Goal: Task Accomplishment & Management: Use online tool/utility

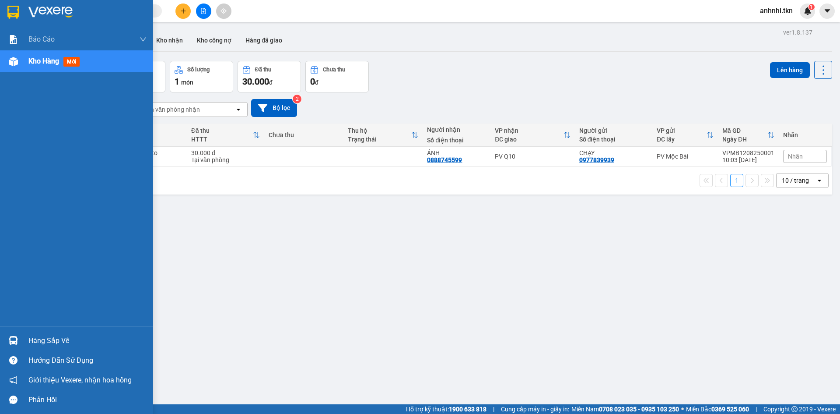
click at [55, 60] on span "Kho hàng" at bounding box center [43, 61] width 31 height 8
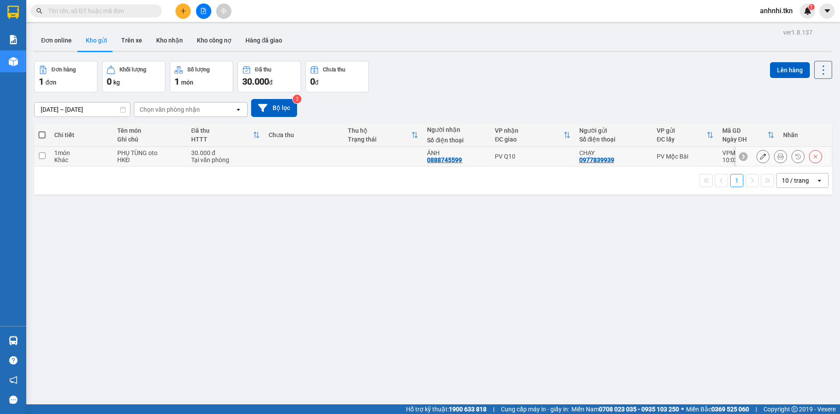
click at [43, 155] on input "checkbox" at bounding box center [42, 155] width 7 height 7
checkbox input "true"
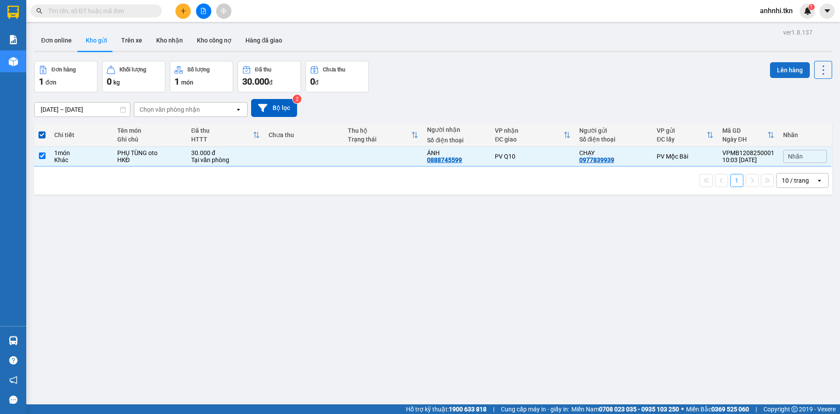
click at [777, 67] on button "Lên hàng" at bounding box center [790, 70] width 40 height 16
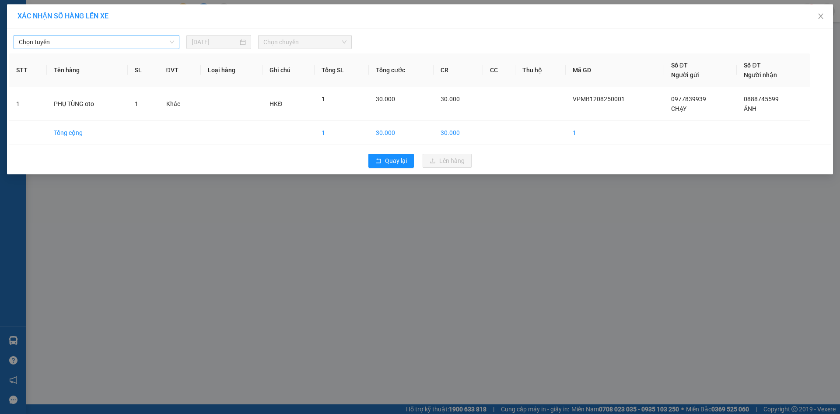
click at [99, 39] on span "Chọn tuyến" at bounding box center [96, 41] width 155 height 13
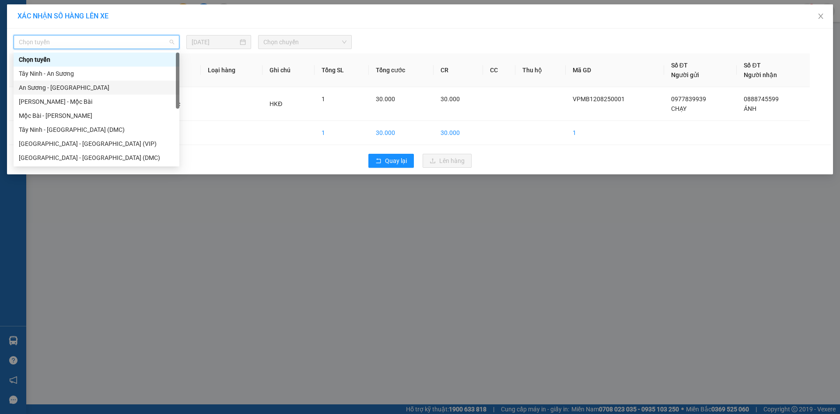
scroll to position [14, 0]
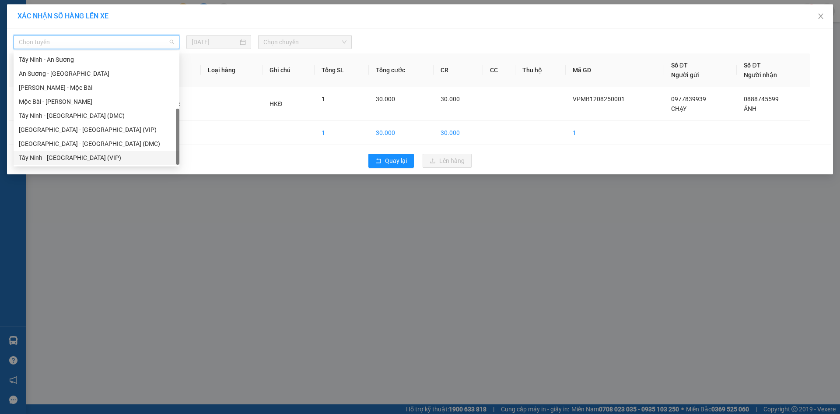
click at [75, 156] on div "Tây Ninh - [GEOGRAPHIC_DATA] (VIP)" at bounding box center [96, 158] width 155 height 10
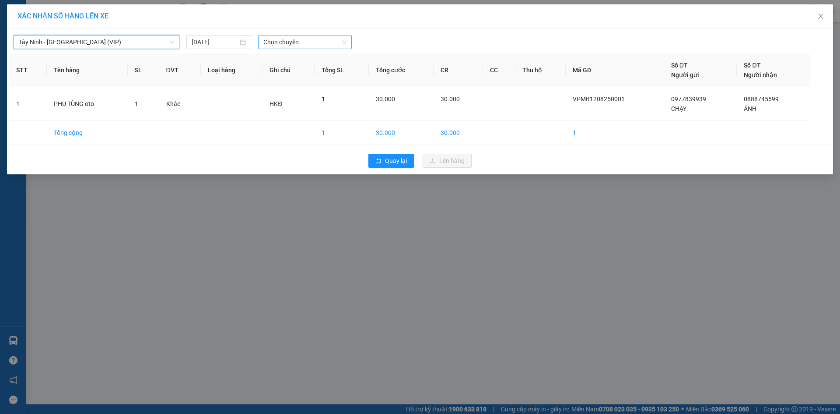
click at [297, 42] on span "Chọn chuyến" at bounding box center [304, 41] width 83 height 13
type input "26522"
click at [298, 70] on div "12:20 - 50H-265.22" at bounding box center [297, 74] width 68 height 10
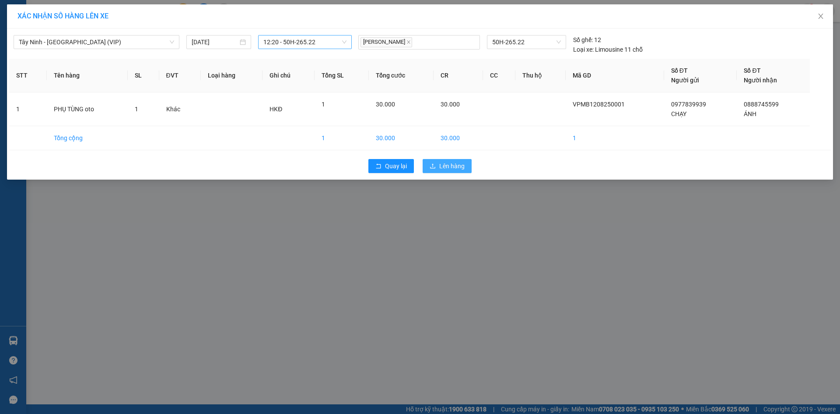
click at [461, 163] on span "Lên hàng" at bounding box center [451, 166] width 25 height 10
